Goal: Check status: Check status

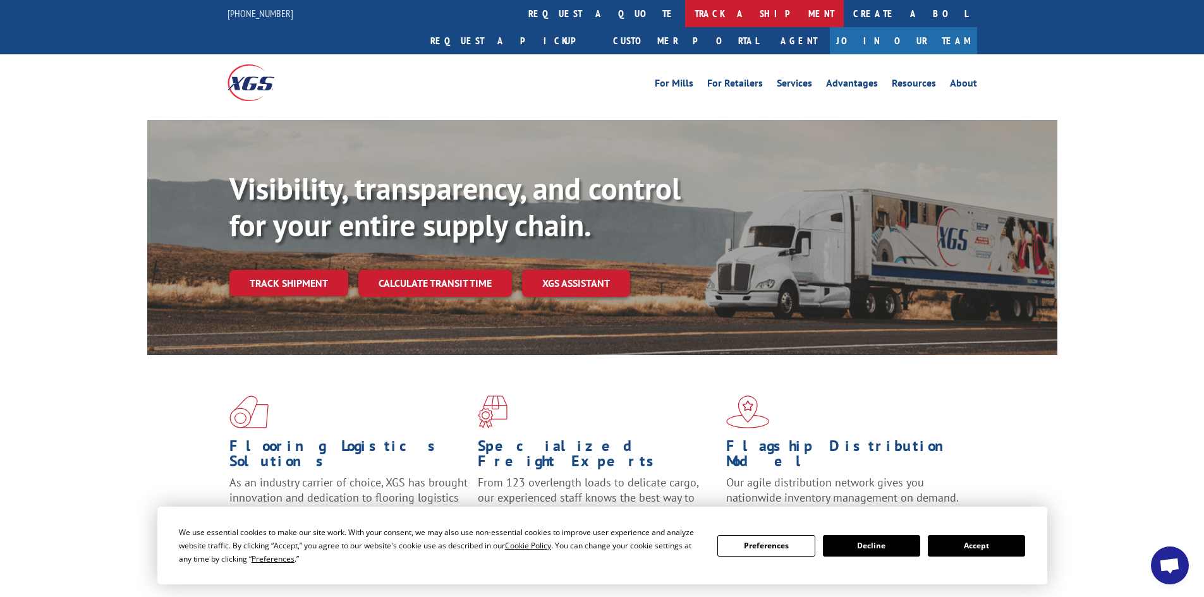
click at [685, 14] on link "track a shipment" at bounding box center [764, 13] width 159 height 27
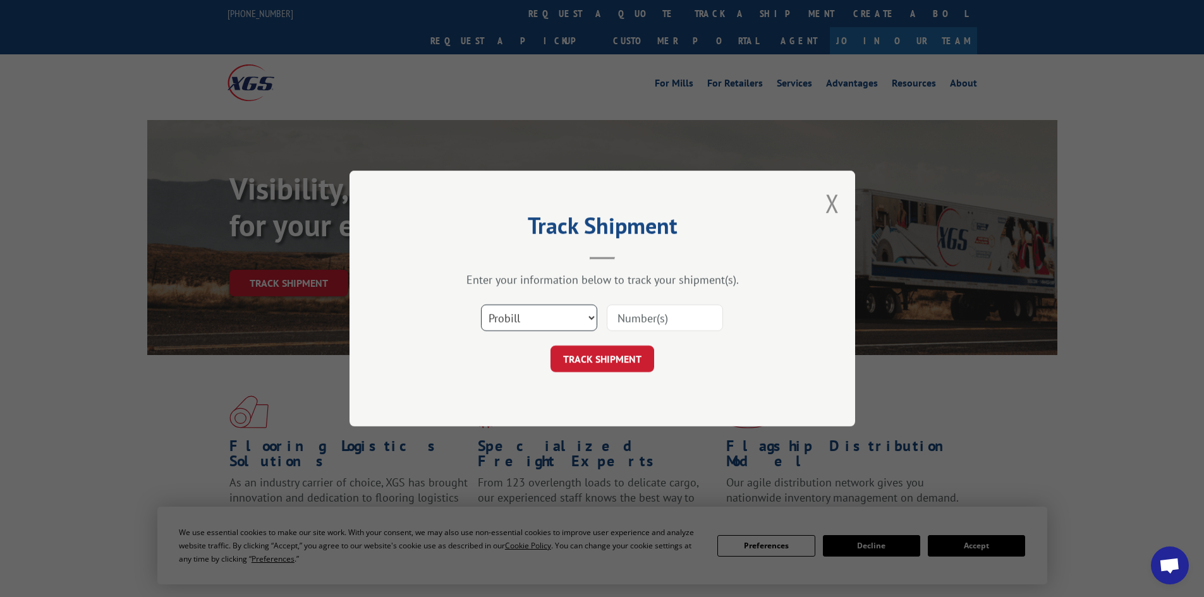
click at [581, 320] on select "Select category... Probill BOL PO" at bounding box center [539, 318] width 116 height 27
select select "bol"
click at [481, 305] on select "Select category... Probill BOL PO" at bounding box center [539, 318] width 116 height 27
click at [646, 317] on input at bounding box center [665, 318] width 116 height 27
paste input "387997794"
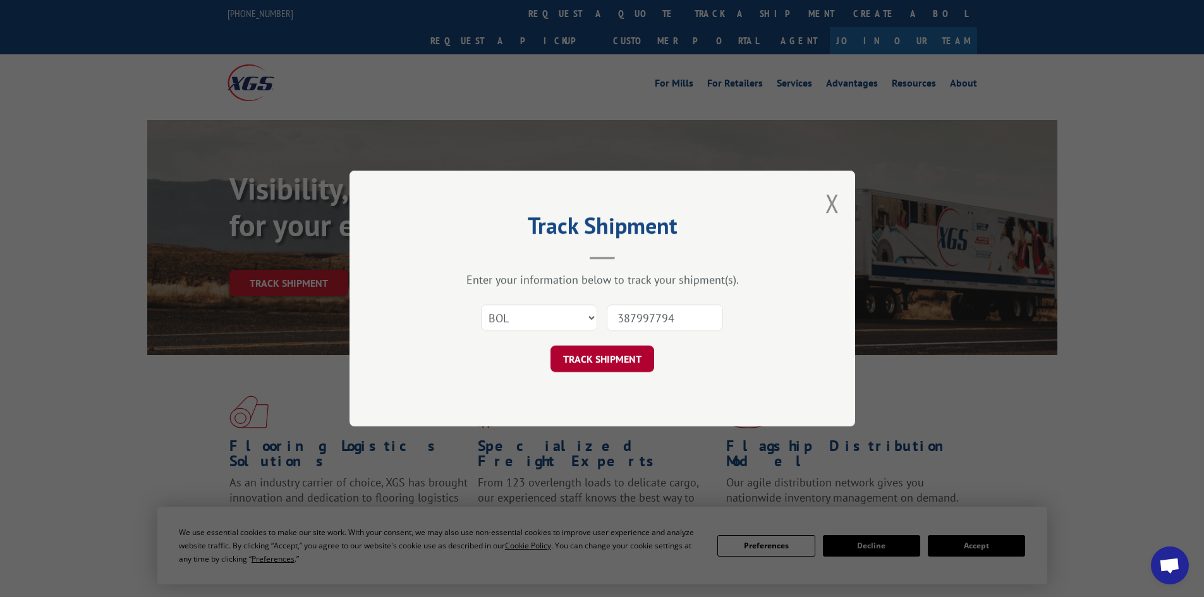
type input "387997794"
click at [627, 359] on button "TRACK SHIPMENT" at bounding box center [602, 359] width 104 height 27
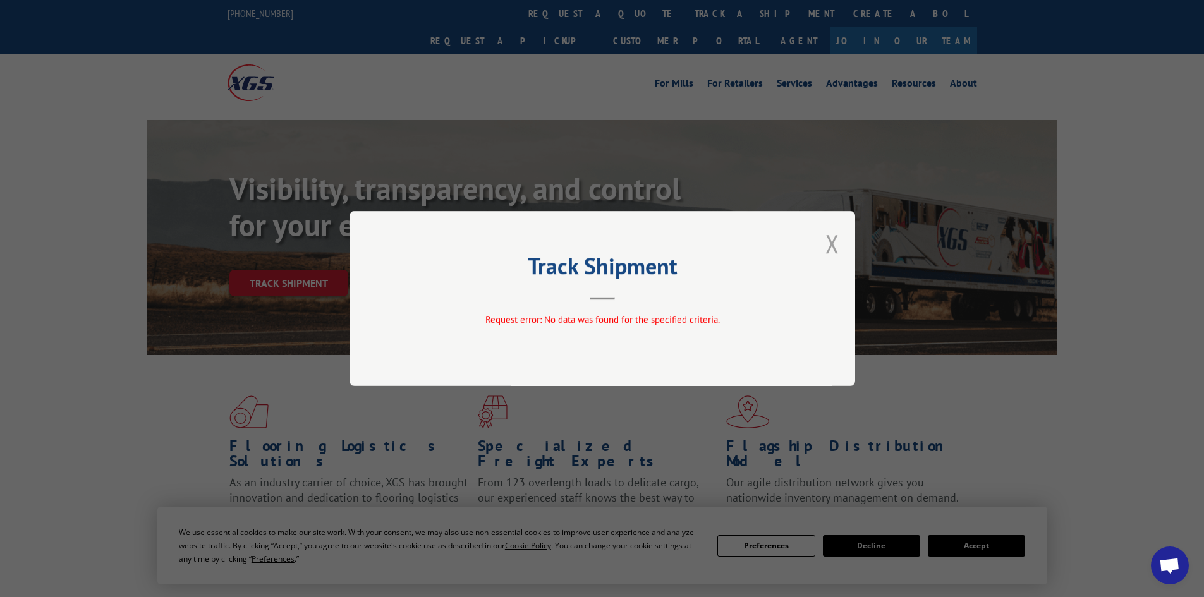
click at [834, 238] on button "Close modal" at bounding box center [832, 243] width 14 height 33
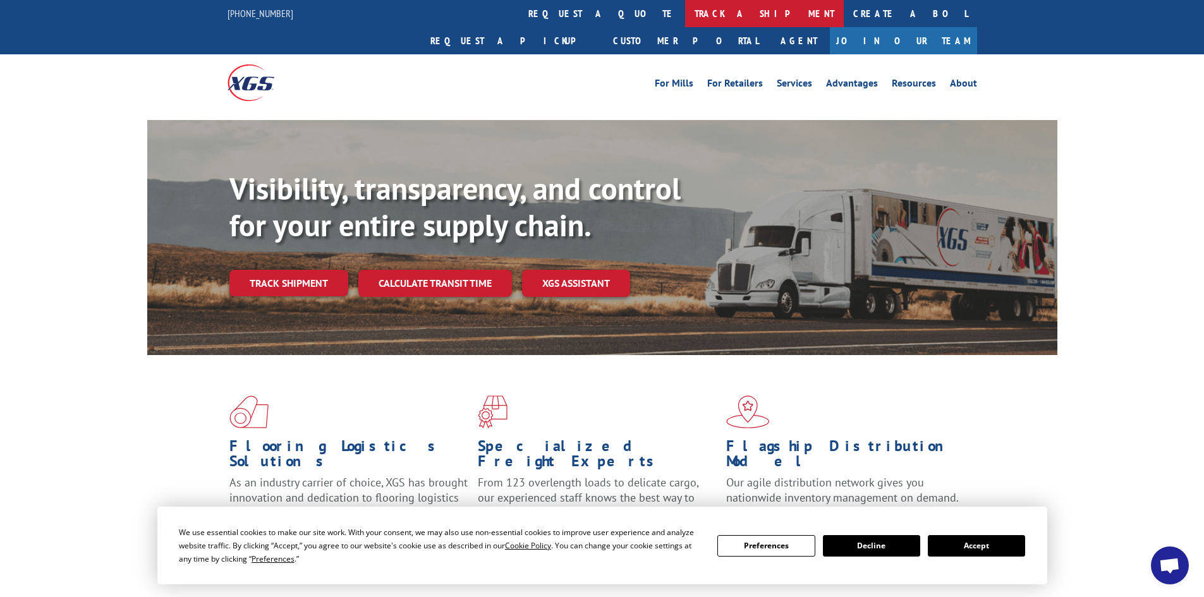
click at [685, 13] on link "track a shipment" at bounding box center [764, 13] width 159 height 27
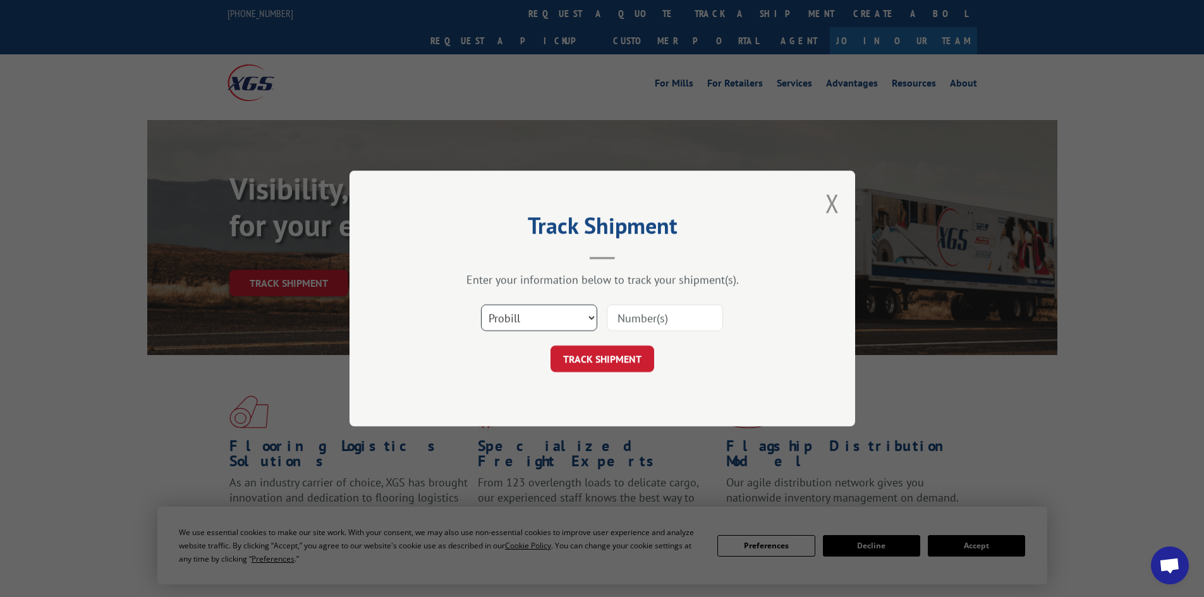
click at [591, 315] on select "Select category... Probill BOL PO" at bounding box center [539, 318] width 116 height 27
select select "po"
click at [481, 305] on select "Select category... Probill BOL PO" at bounding box center [539, 318] width 116 height 27
